Goal: Task Accomplishment & Management: Manage account settings

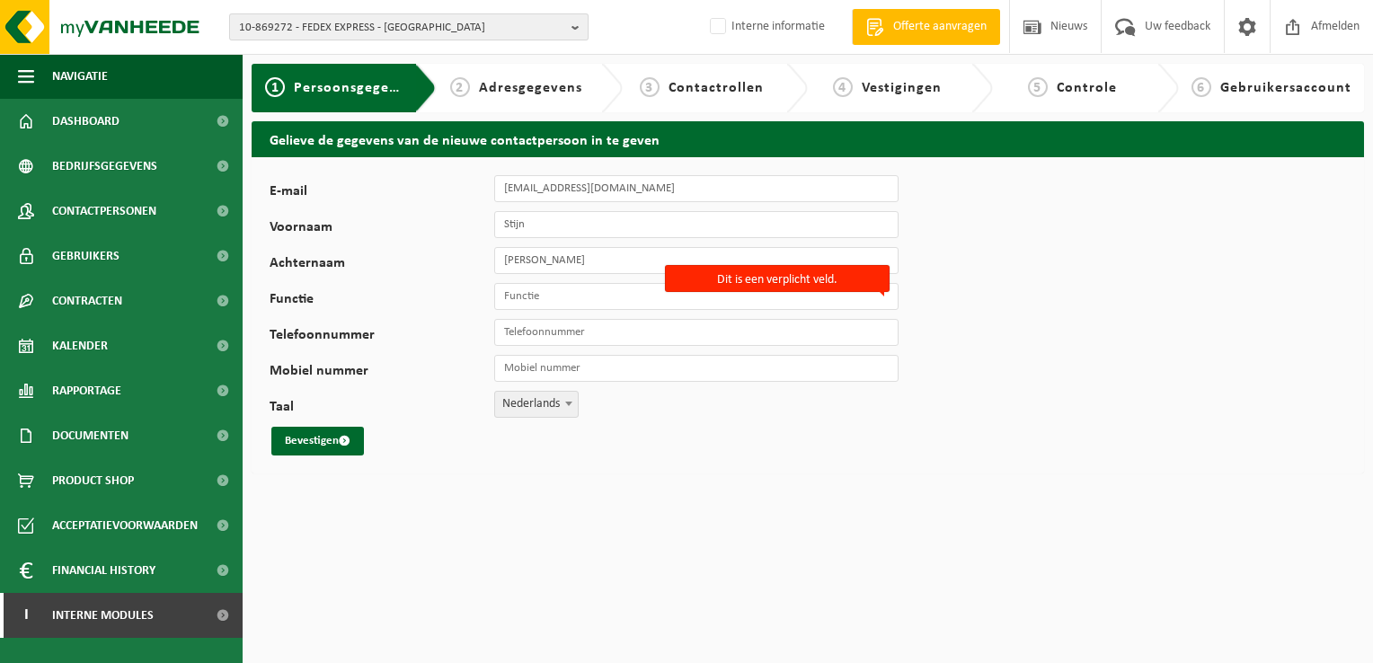
click at [390, 26] on span "10-869272 - FEDEX EXPRESS - MACHELEN" at bounding box center [401, 27] width 325 height 27
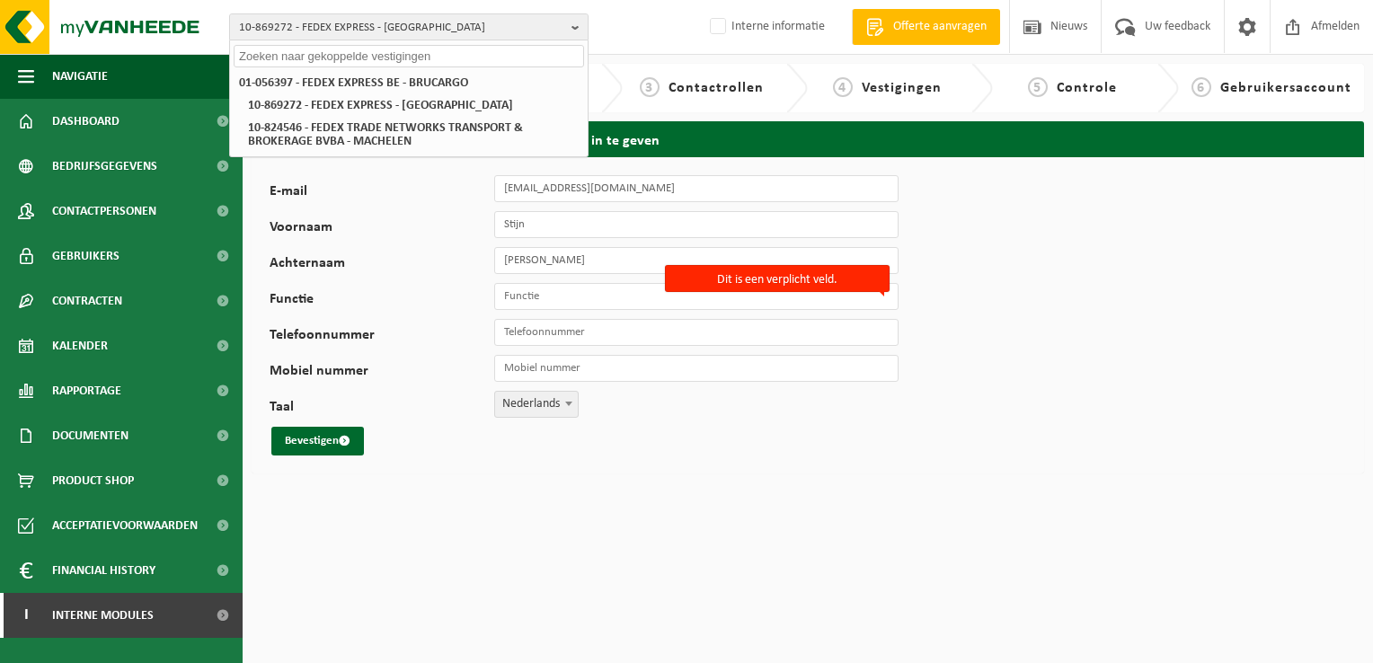
click at [385, 66] on input "text" at bounding box center [409, 56] width 350 height 22
click at [387, 59] on input "text" at bounding box center [409, 56] width 350 height 22
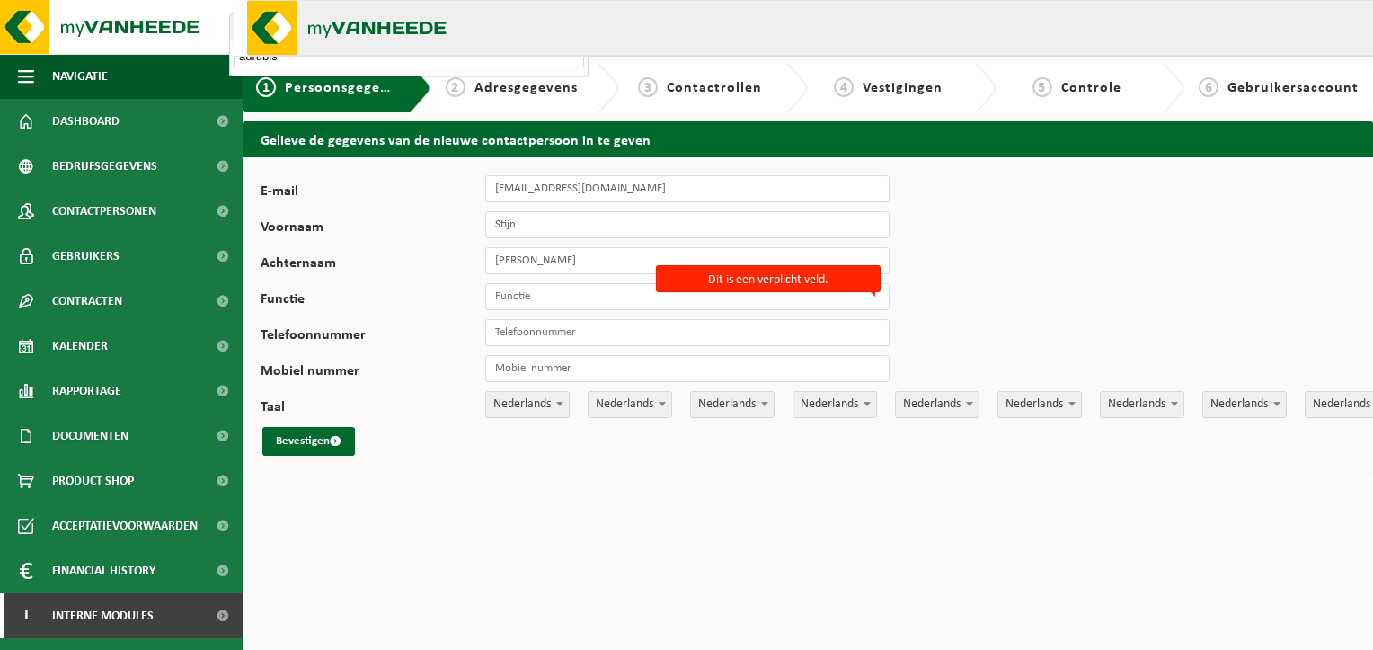
type input "aurubis"
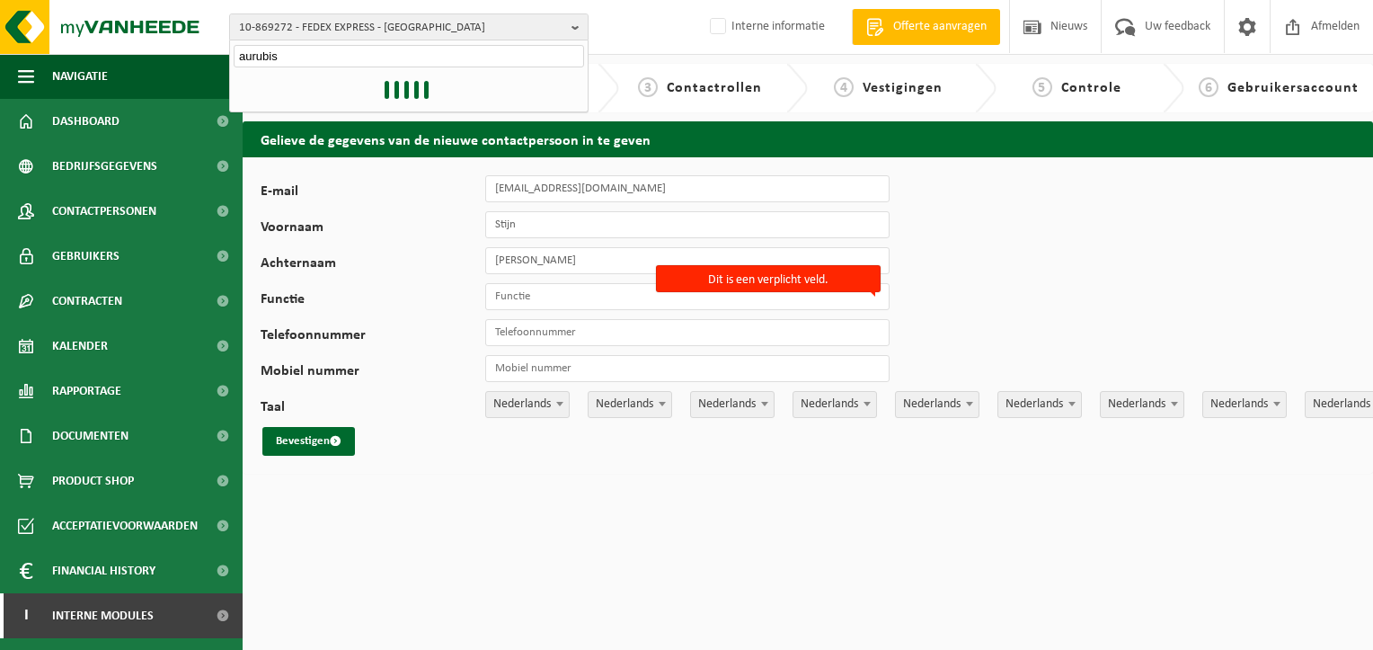
click at [585, 477] on div "Gelieve de gegevens van de nieuwe contactpersoon in te geven E-mail stijn.de.bo…" at bounding box center [808, 301] width 1130 height 361
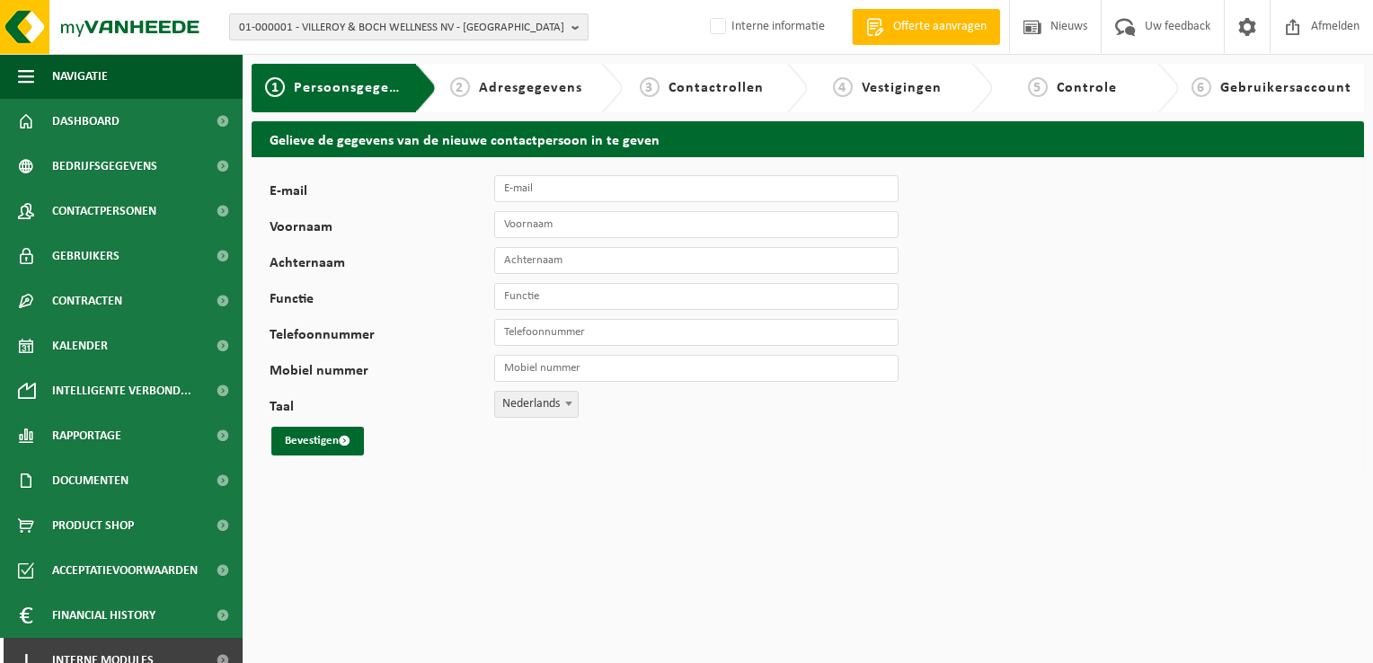
click at [396, 34] on span "01-000001 - VILLEROY & BOCH WELLNESS NV - ROESELARE" at bounding box center [401, 27] width 325 height 27
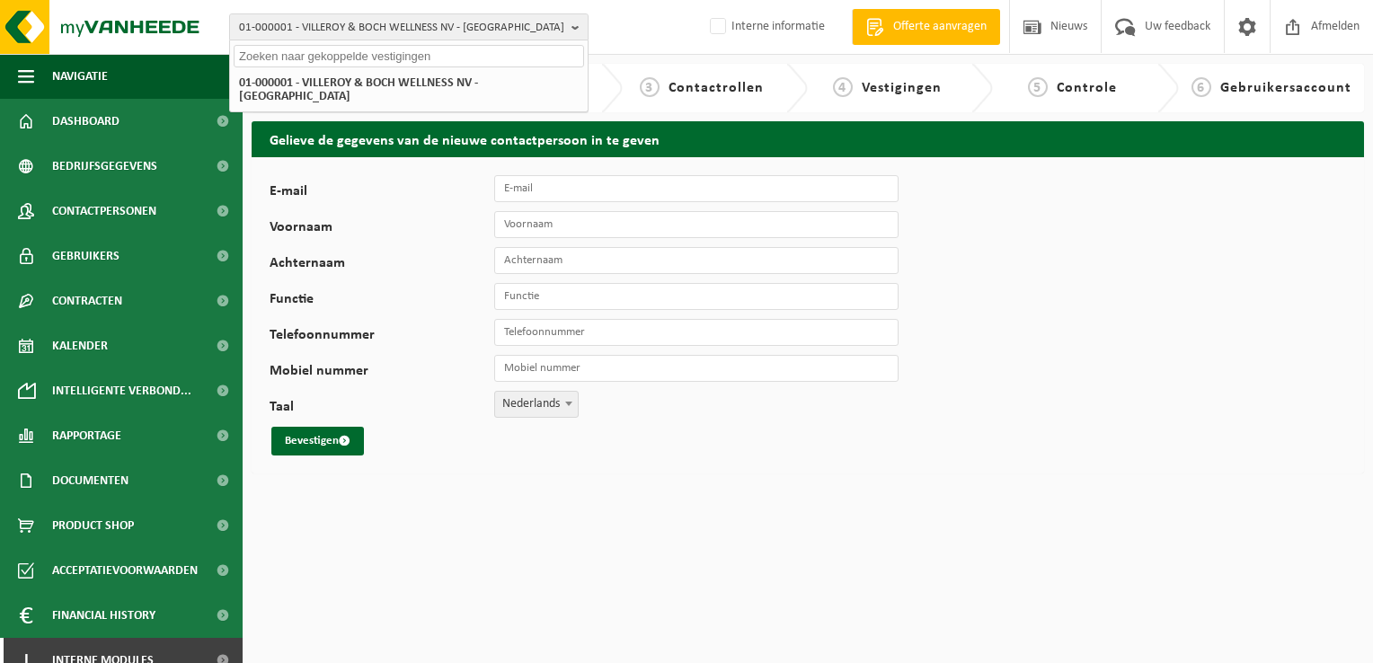
click at [394, 57] on input "text" at bounding box center [409, 56] width 350 height 22
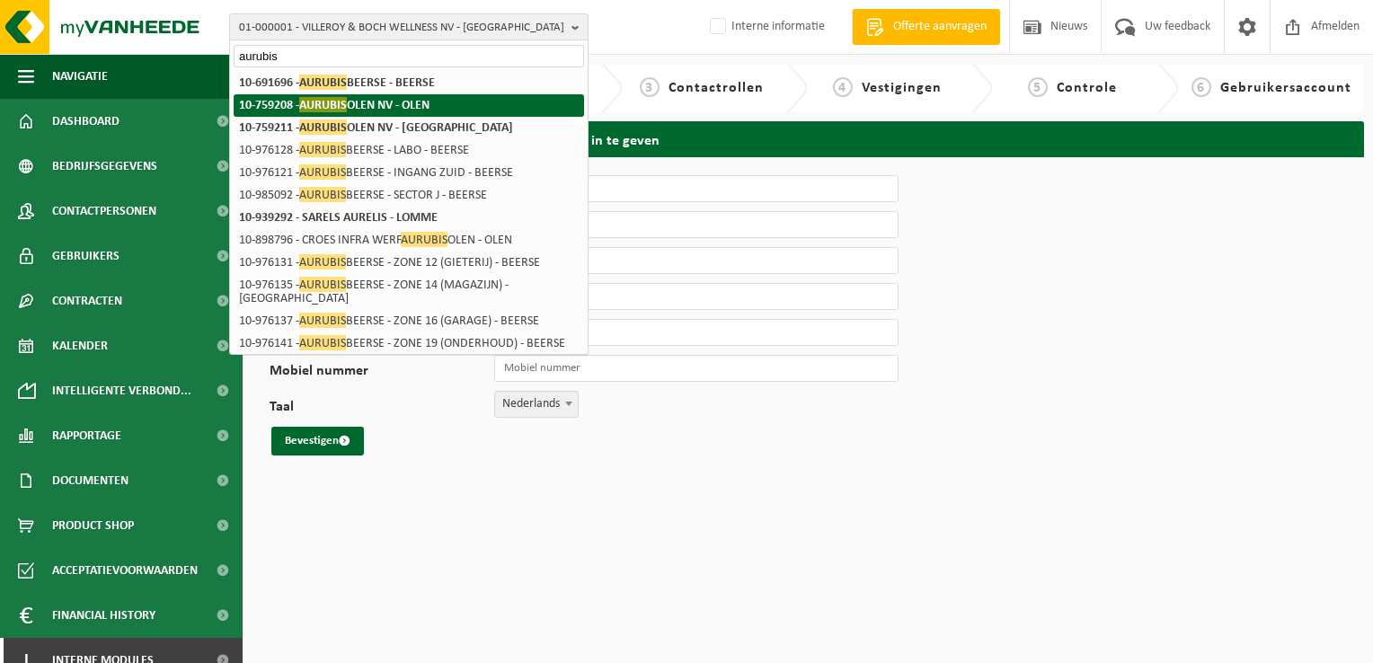
type input "aurubis"
click at [373, 108] on strong "10-759208 - AURUBIS OLEN NV - OLEN" at bounding box center [334, 104] width 190 height 15
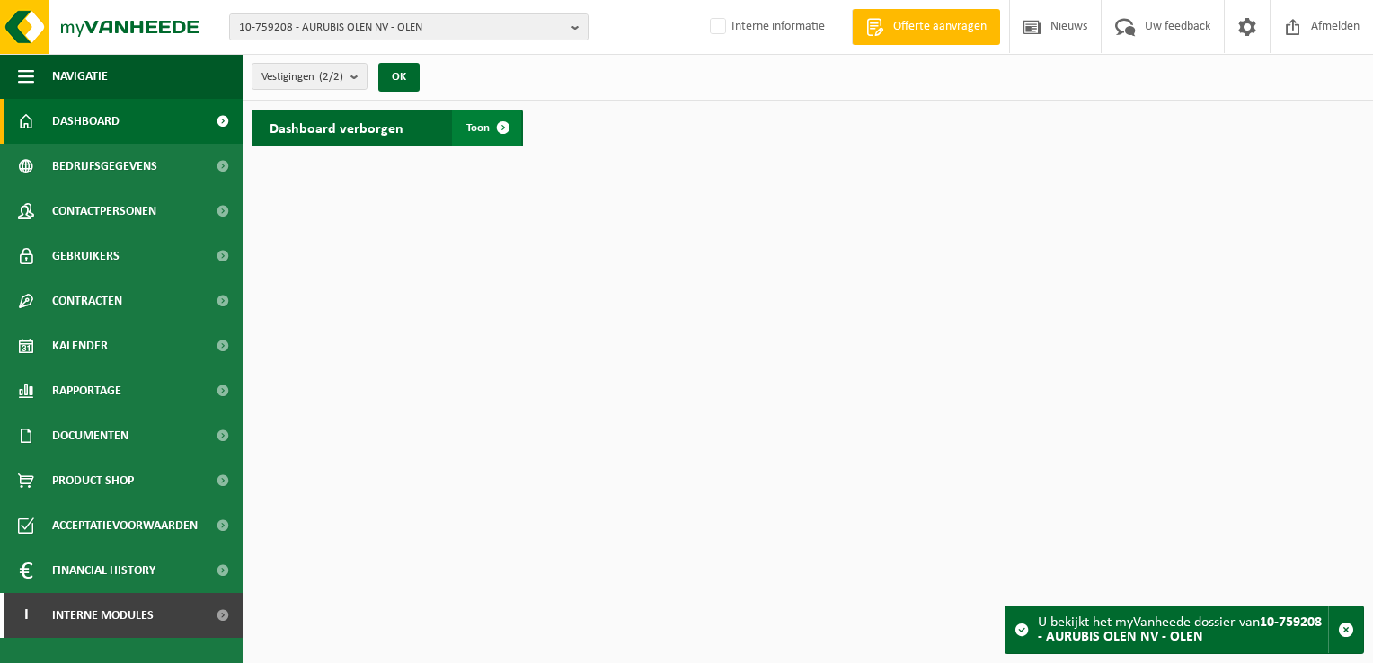
click at [483, 136] on link "Toon" at bounding box center [486, 128] width 69 height 36
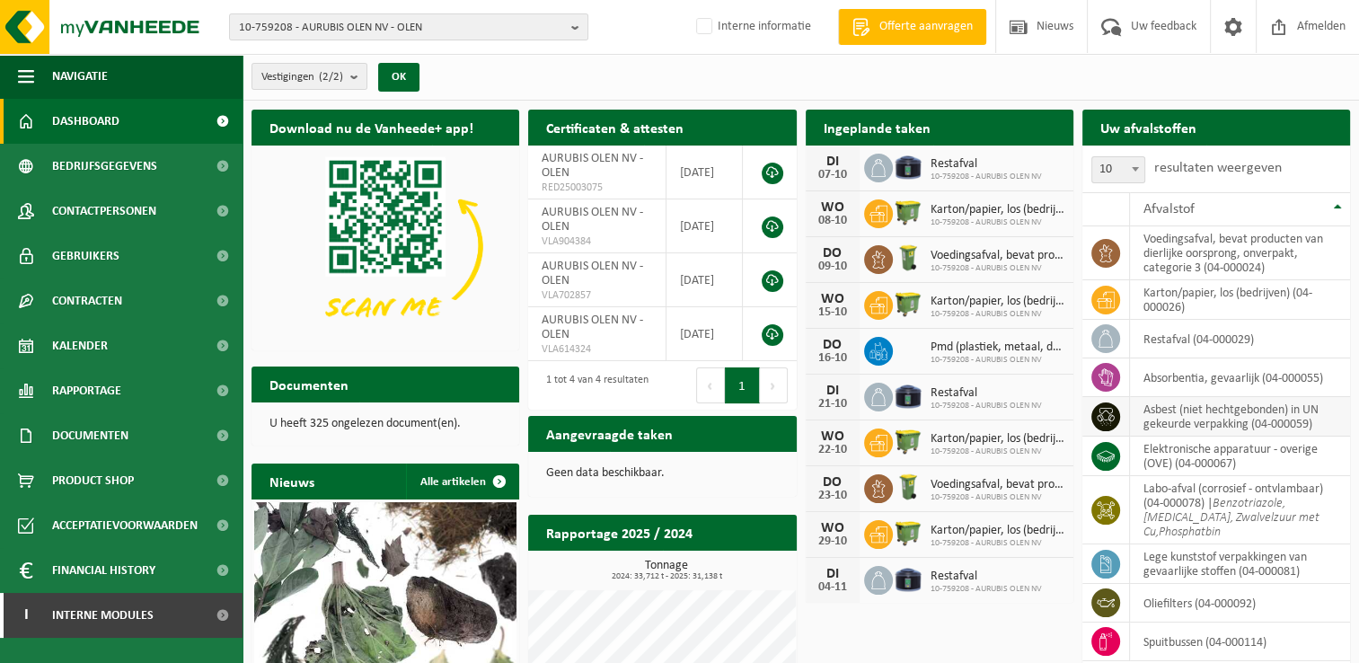
scroll to position [90, 0]
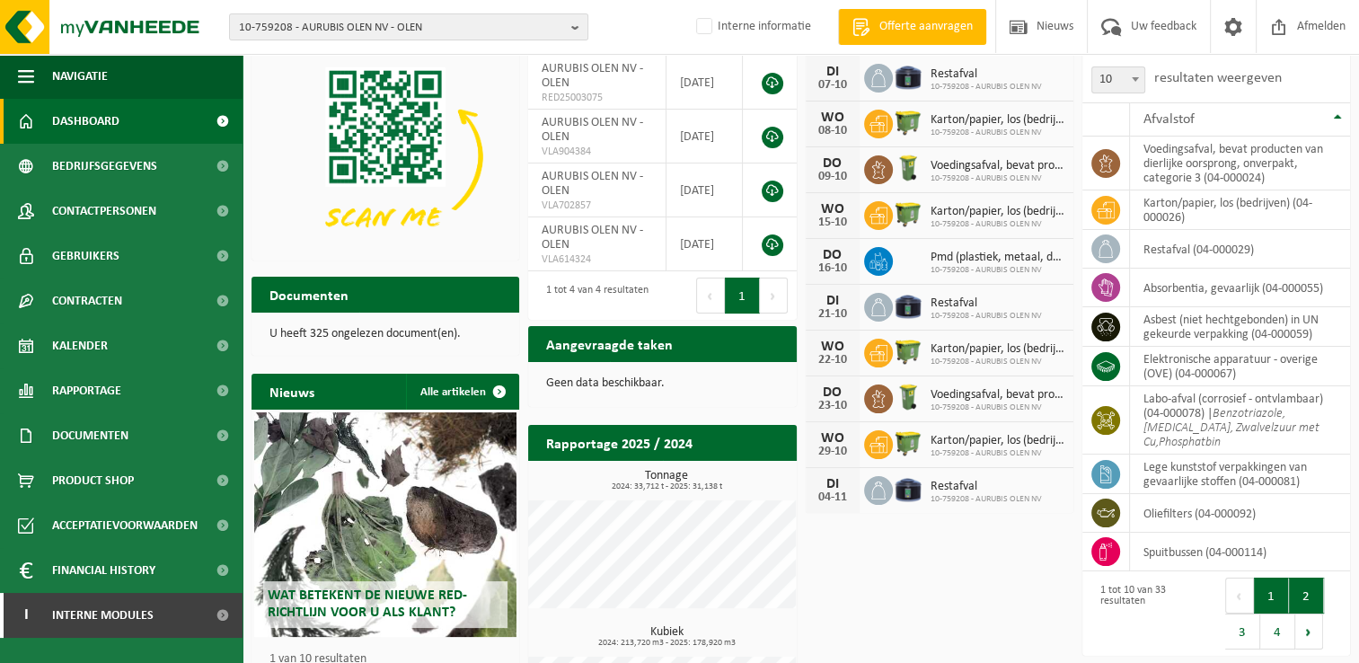
click at [1306, 601] on button "2" at bounding box center [1306, 596] width 35 height 36
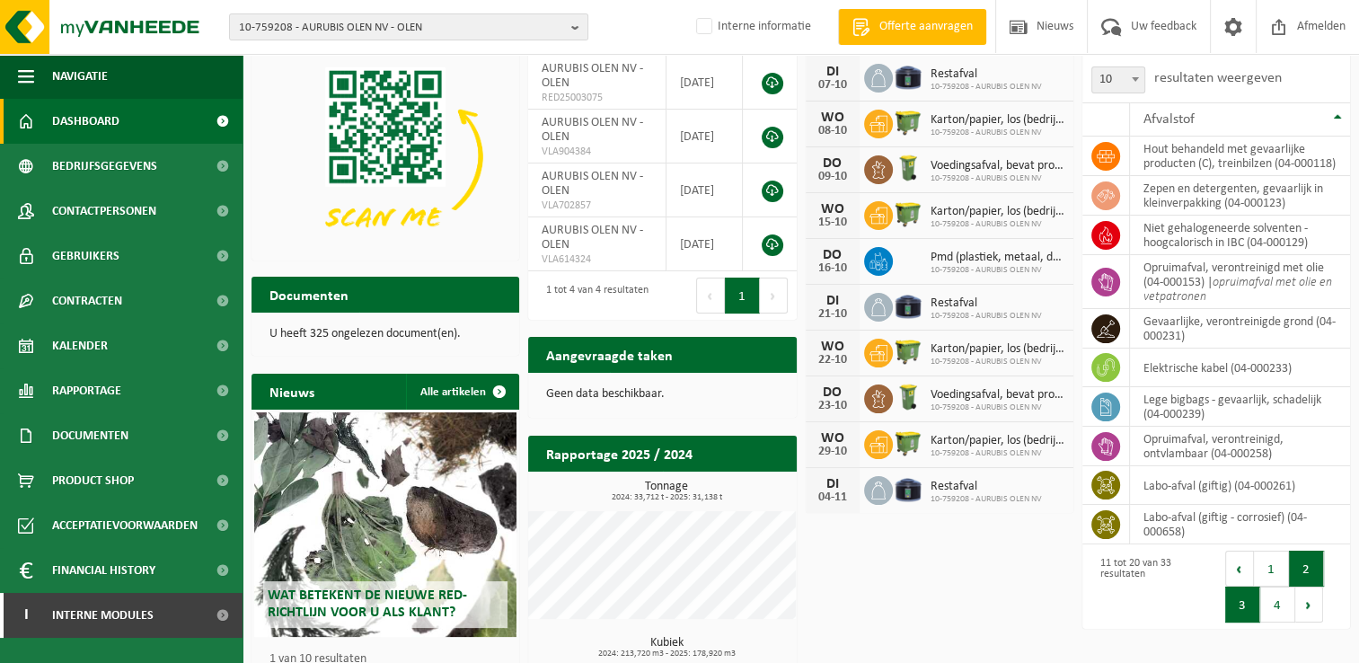
click at [1247, 616] on button "3" at bounding box center [1243, 605] width 35 height 36
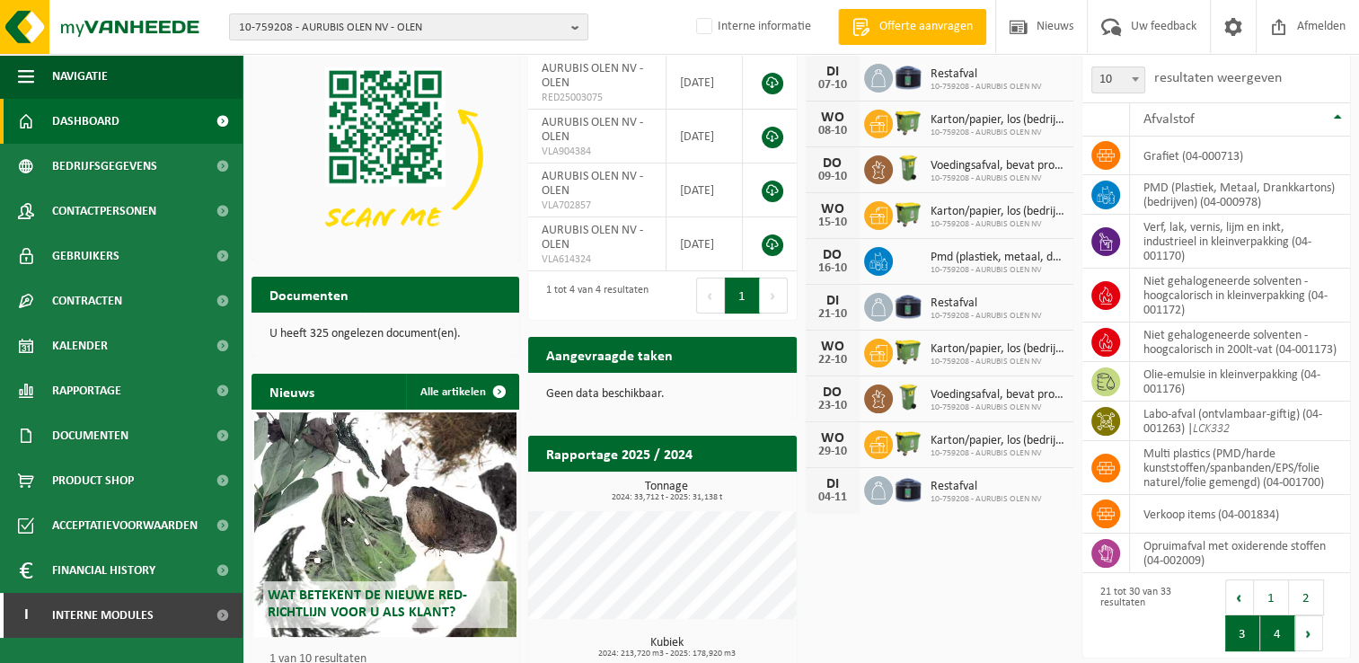
click at [1273, 649] on button "4" at bounding box center [1278, 633] width 35 height 36
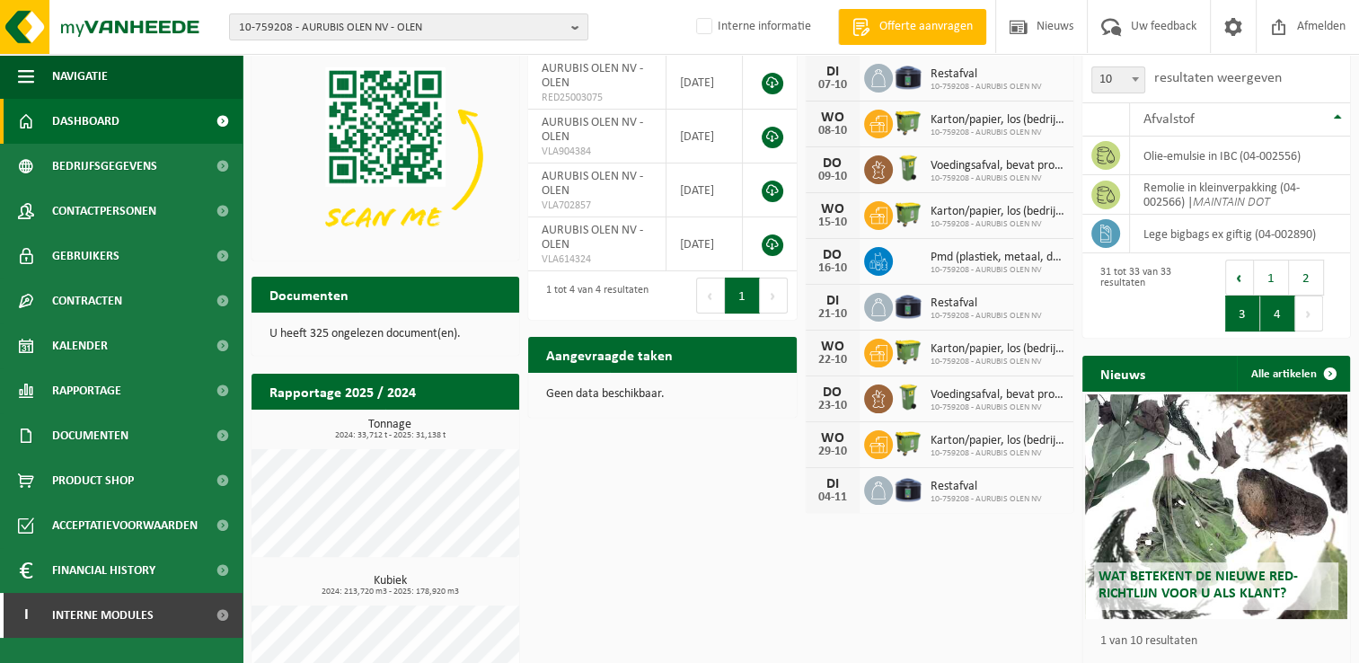
click at [1237, 314] on button "3" at bounding box center [1243, 314] width 35 height 36
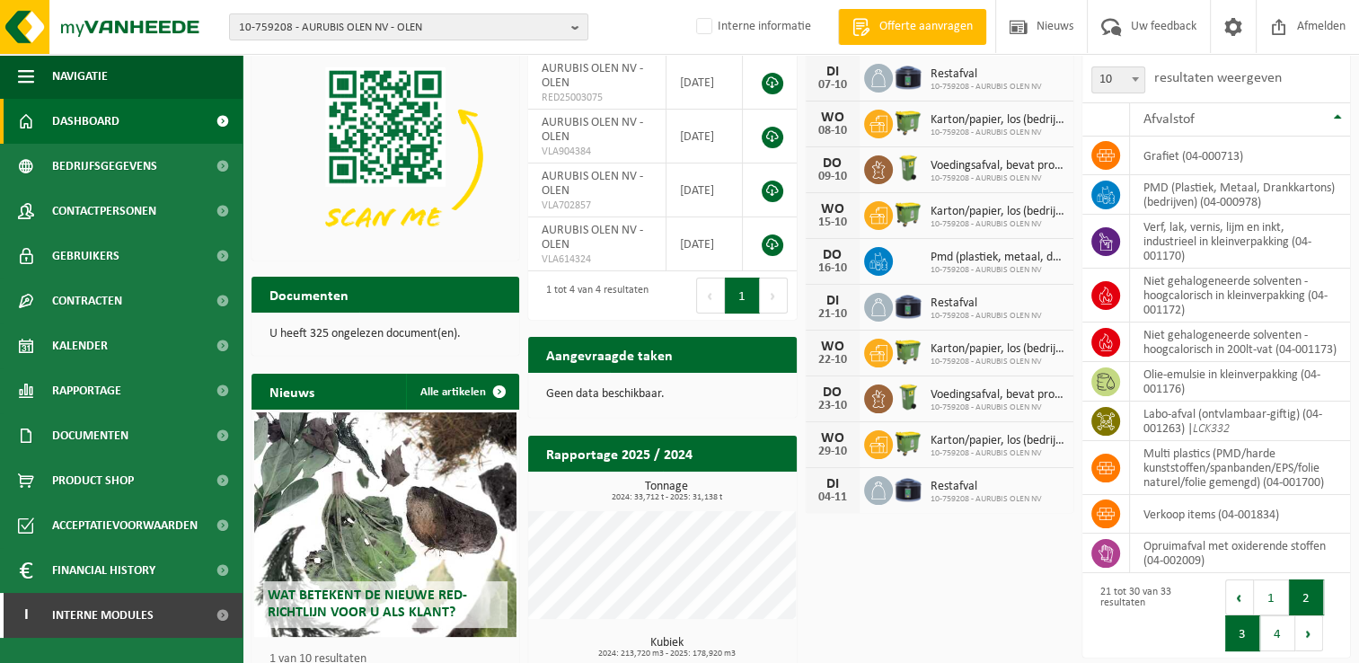
click at [1301, 607] on button "2" at bounding box center [1306, 598] width 35 height 36
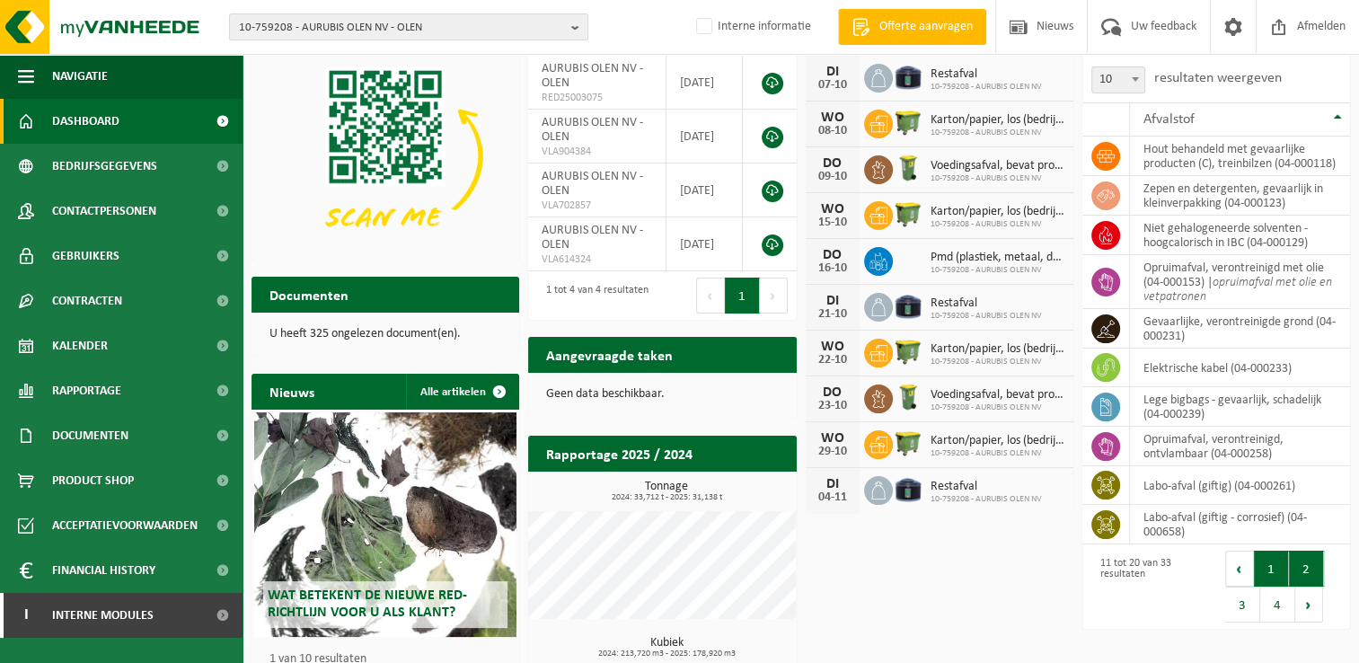
click at [1273, 572] on button "1" at bounding box center [1271, 569] width 35 height 36
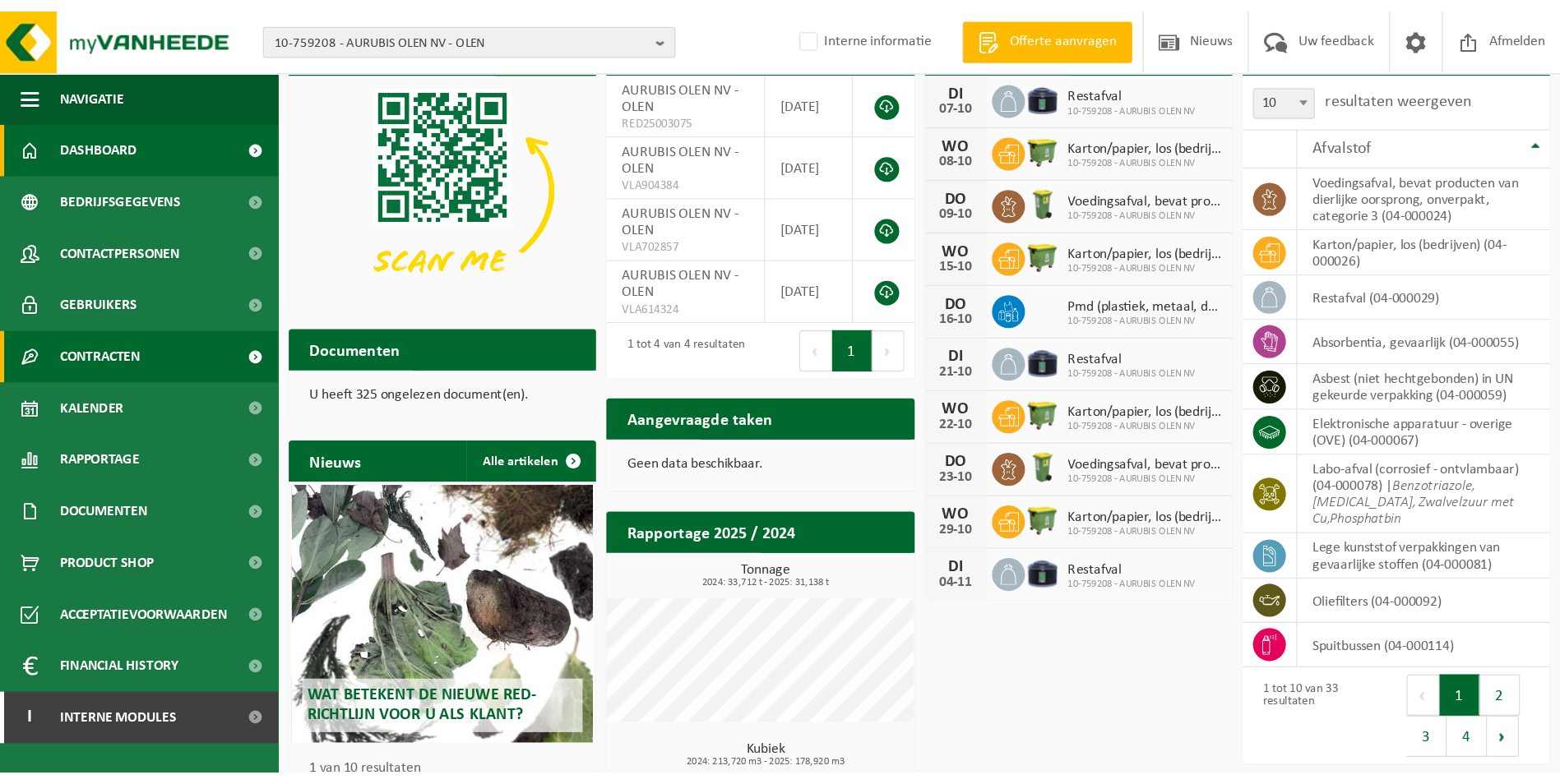
scroll to position [23, 0]
